Goal: Find specific page/section

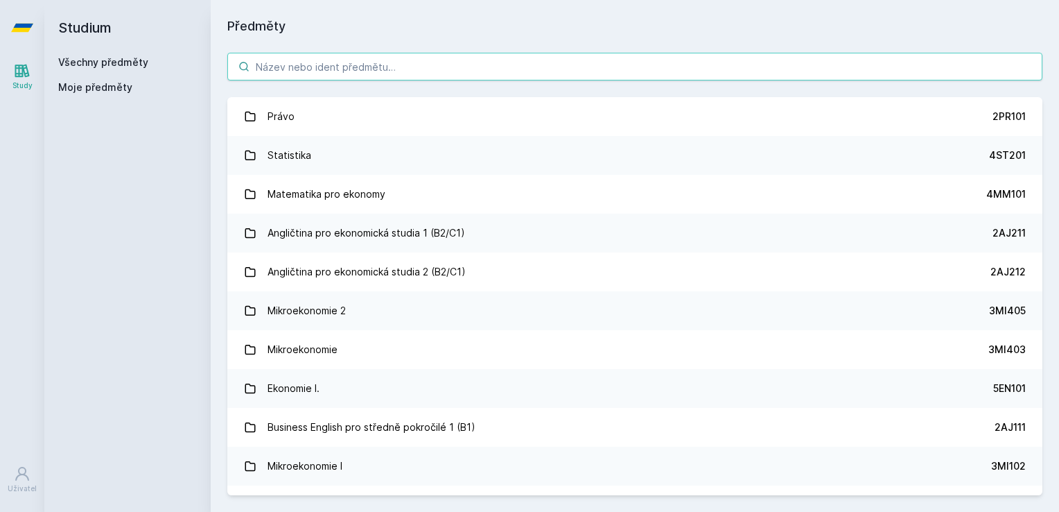
click at [288, 78] on input "search" at bounding box center [634, 67] width 815 height 28
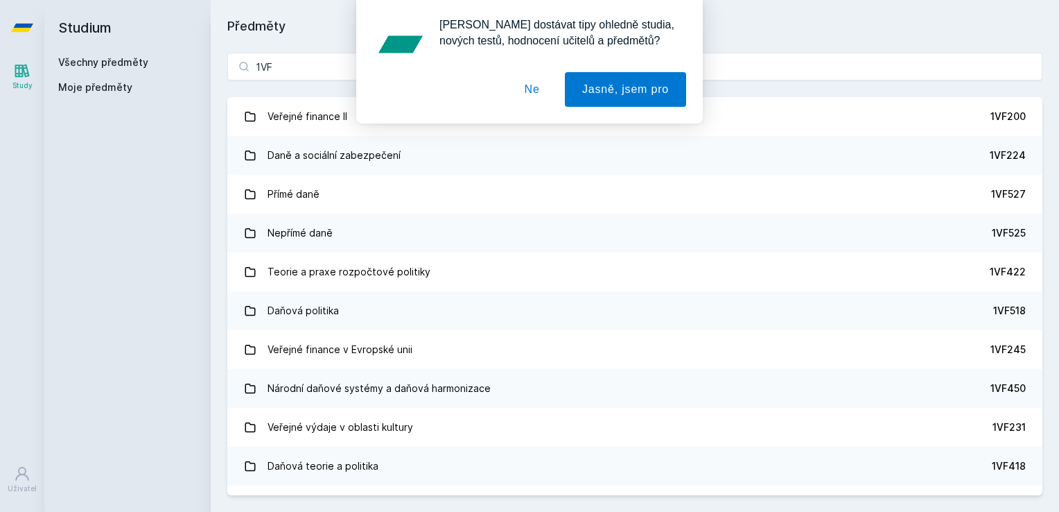
click at [523, 90] on button "Ne" at bounding box center [533, 89] width 50 height 35
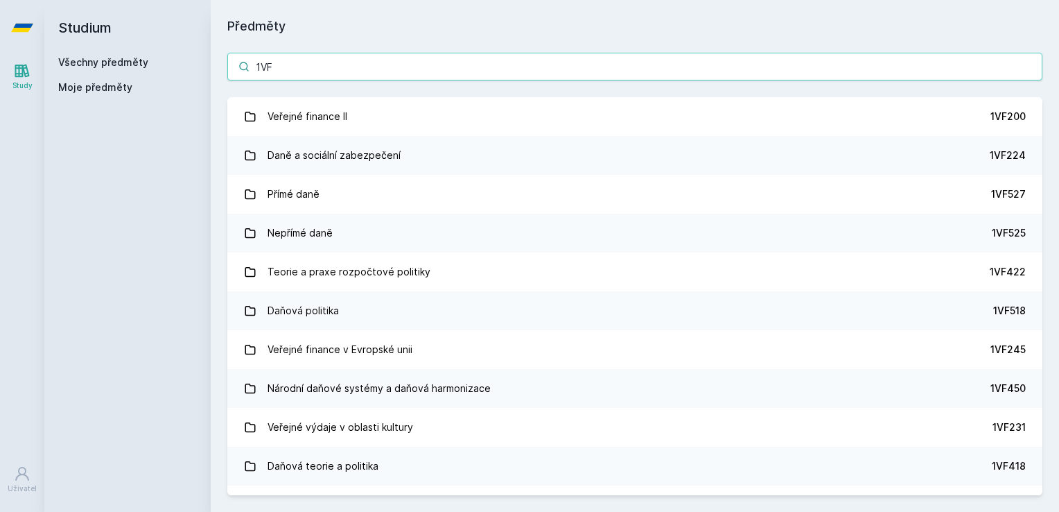
click at [349, 65] on input "1VF" at bounding box center [634, 67] width 815 height 28
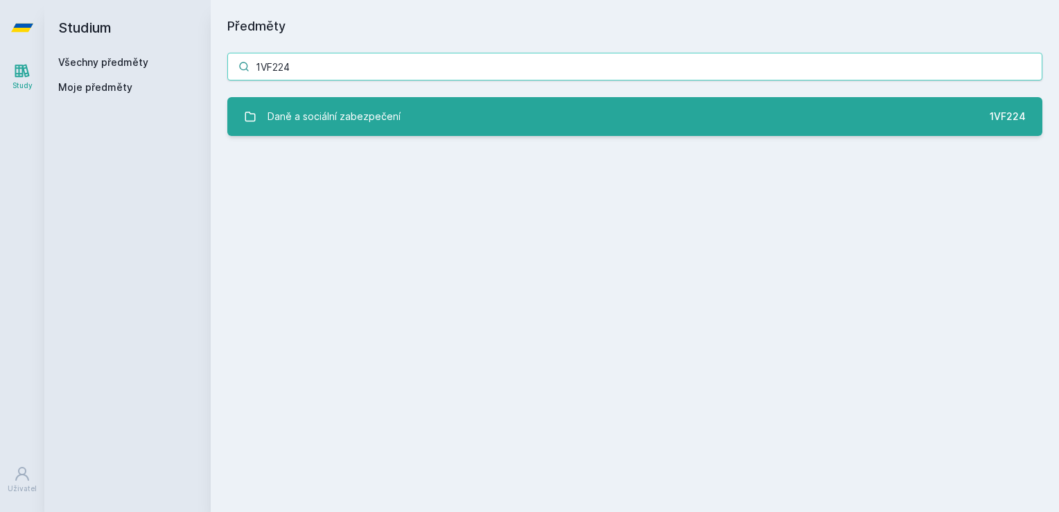
type input "1VF224"
click at [370, 118] on div "Daně a sociální zabezpečení" at bounding box center [334, 117] width 133 height 28
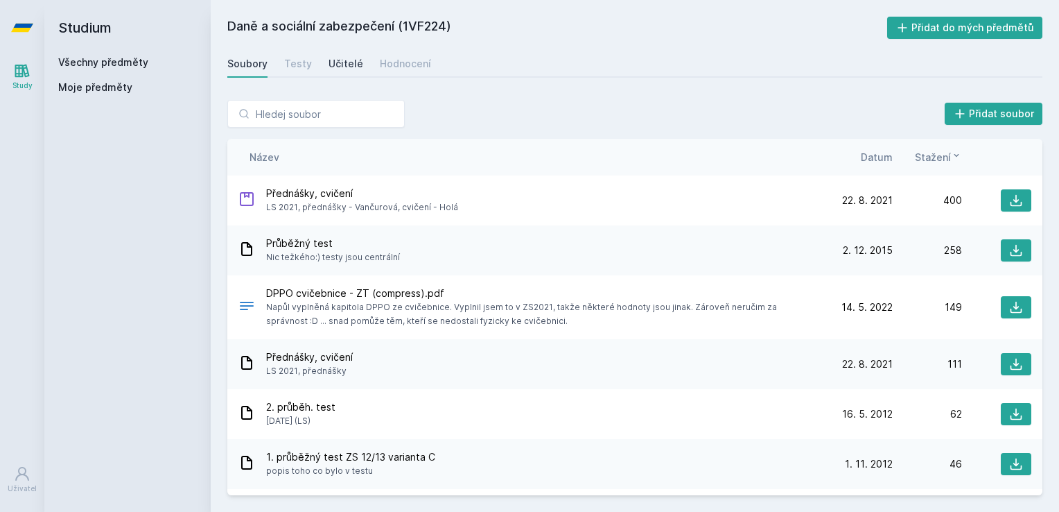
click at [343, 63] on div "Učitelé" at bounding box center [346, 64] width 35 height 14
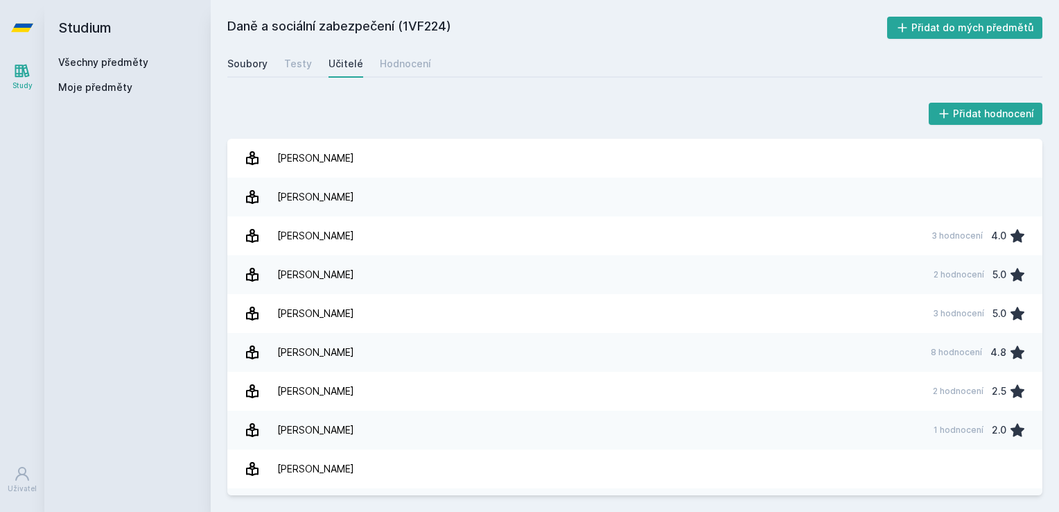
click at [254, 61] on div "Soubory" at bounding box center [247, 64] width 40 height 14
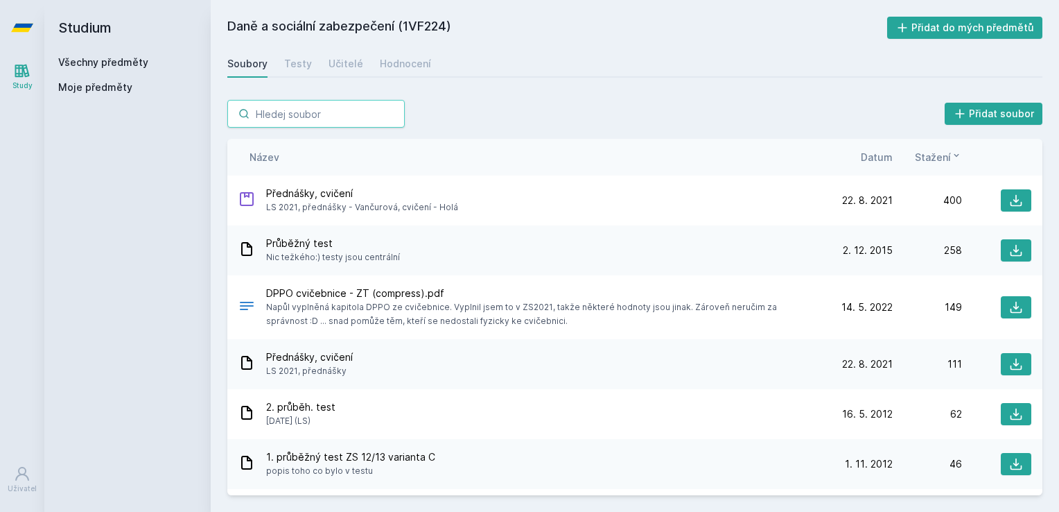
click at [305, 112] on input "search" at bounding box center [315, 114] width 177 height 28
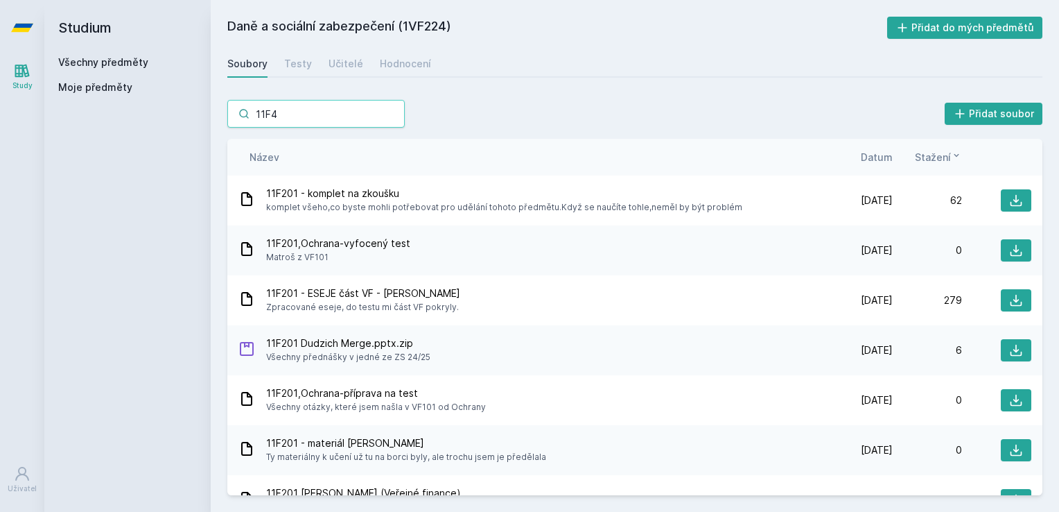
type input "11F4"
